Goal: Information Seeking & Learning: Learn about a topic

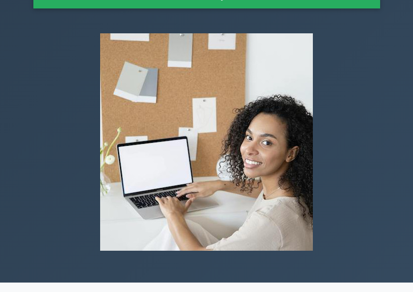
scroll to position [179, 0]
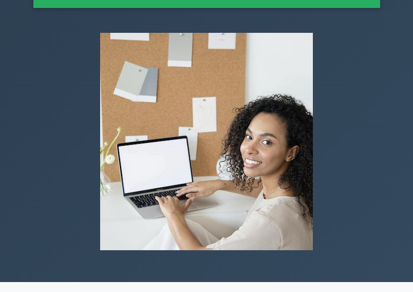
click at [155, 86] on img at bounding box center [206, 141] width 228 height 233
click at [155, 85] on img at bounding box center [206, 141] width 228 height 233
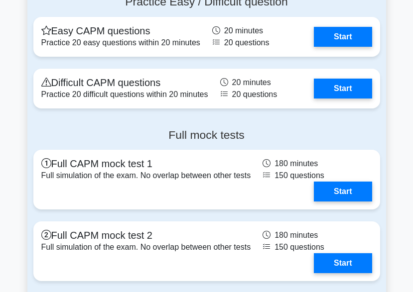
scroll to position [2867, 0]
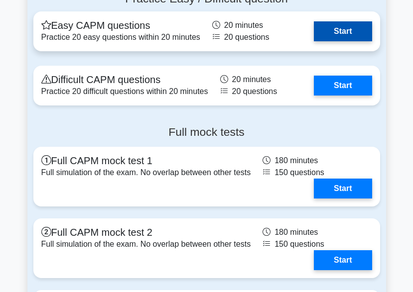
click at [314, 41] on link "Start" at bounding box center [343, 31] width 58 height 20
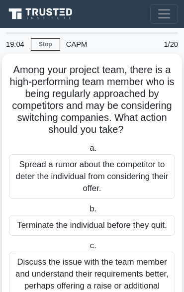
click at [88, 190] on div "Spread a rumor about the competitor to deter the individual from considering th…" at bounding box center [92, 176] width 166 height 45
click at [88, 152] on input "a. Spread a rumor about the competitor to deter the individual from considering…" at bounding box center [88, 148] width 0 height 6
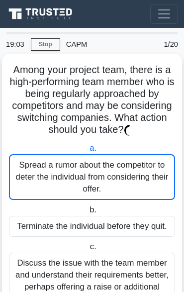
click at [88, 190] on div "Spread a rumor about the competitor to deter the individual from considering th…" at bounding box center [92, 177] width 166 height 46
